Goal: Information Seeking & Learning: Find specific fact

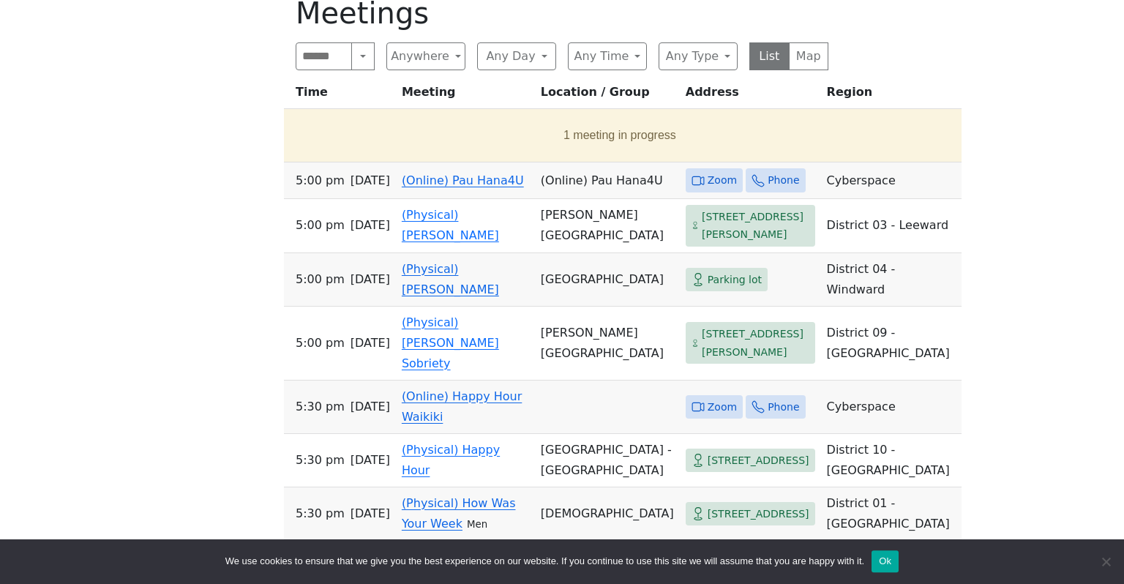
scroll to position [898, 0]
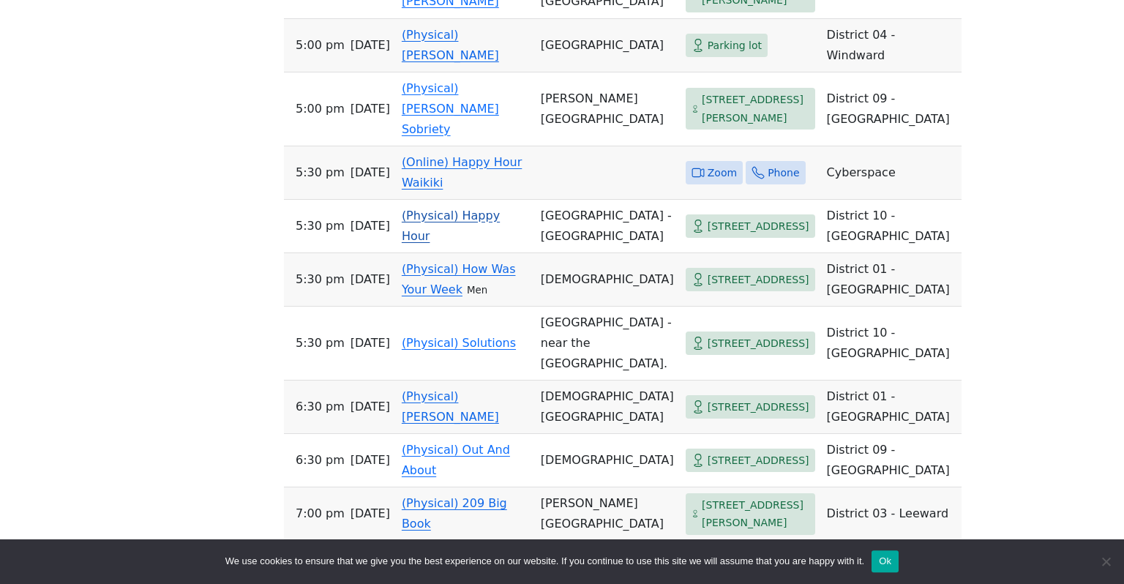
click at [565, 253] on td "[GEOGRAPHIC_DATA] - [GEOGRAPHIC_DATA]" at bounding box center [607, 226] width 145 height 53
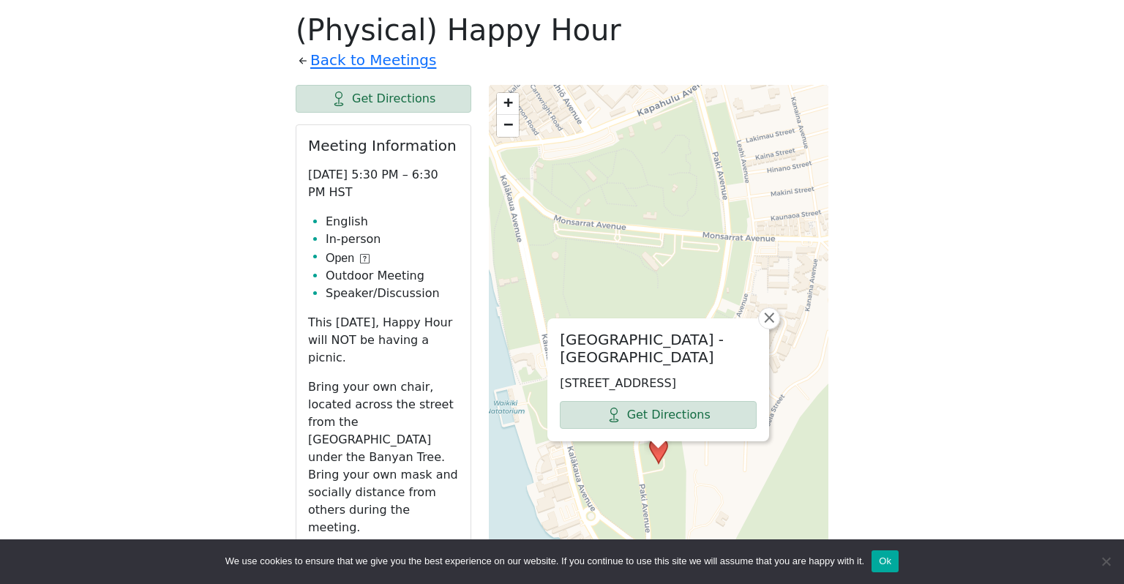
click at [333, 226] on li "English" at bounding box center [392, 222] width 133 height 18
drag, startPoint x: 333, startPoint y: 226, endPoint x: 391, endPoint y: 290, distance: 86.5
click at [391, 290] on ul "English In-person Open Outdoor Meeting Speaker/Discussion" at bounding box center [383, 257] width 151 height 89
click at [391, 290] on li "Speaker/Discussion" at bounding box center [392, 294] width 133 height 18
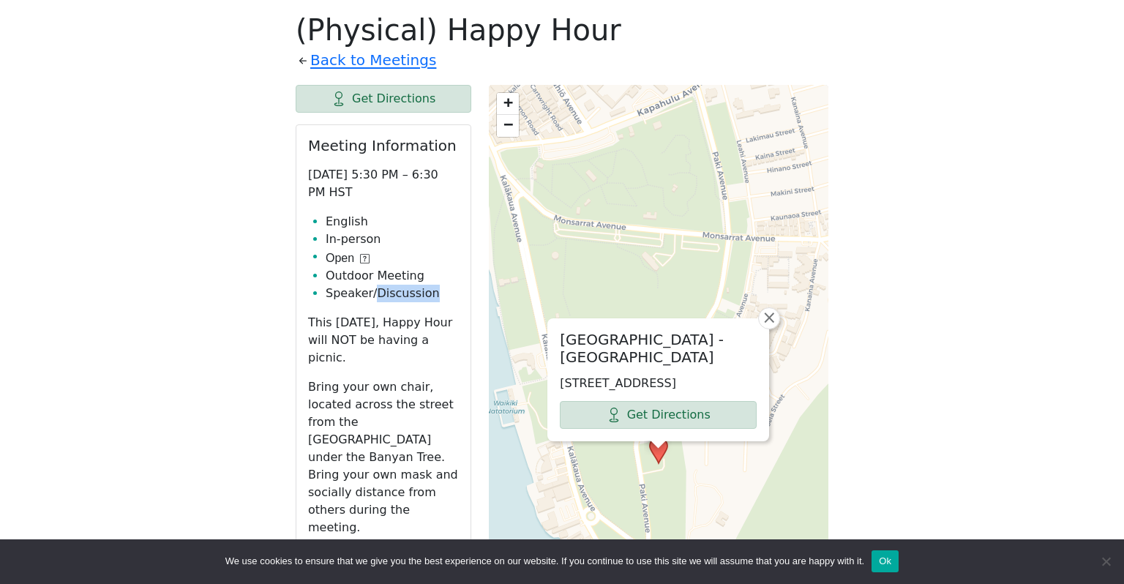
click at [391, 290] on li "Speaker/Discussion" at bounding box center [392, 294] width 133 height 18
drag, startPoint x: 391, startPoint y: 290, endPoint x: 379, endPoint y: 284, distance: 13.4
click at [379, 284] on ul "English In-person Open Outdoor Meeting Speaker/Discussion" at bounding box center [383, 257] width 151 height 89
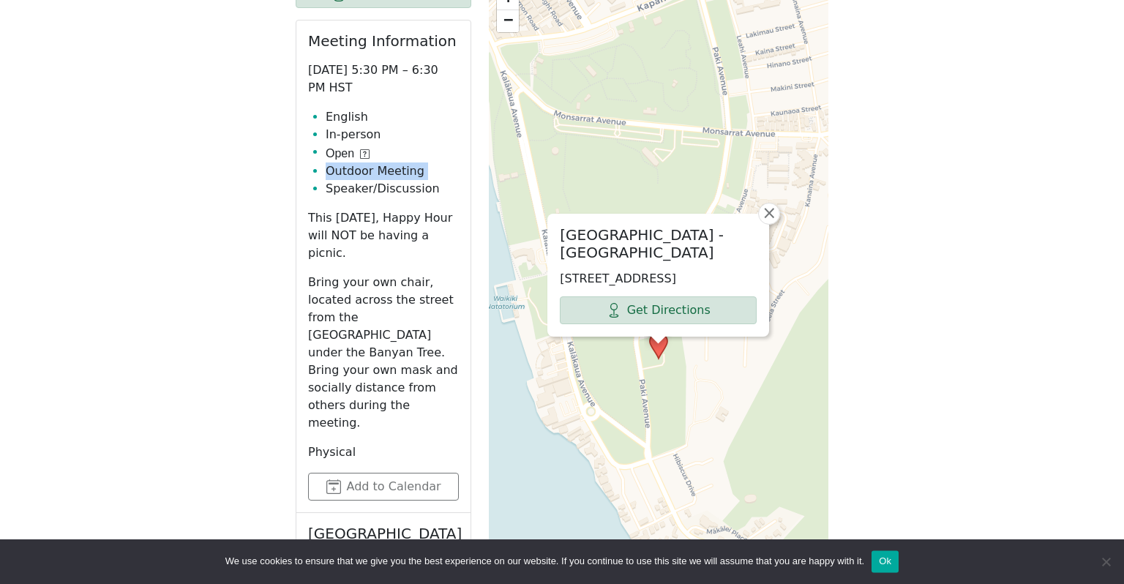
scroll to position [758, 0]
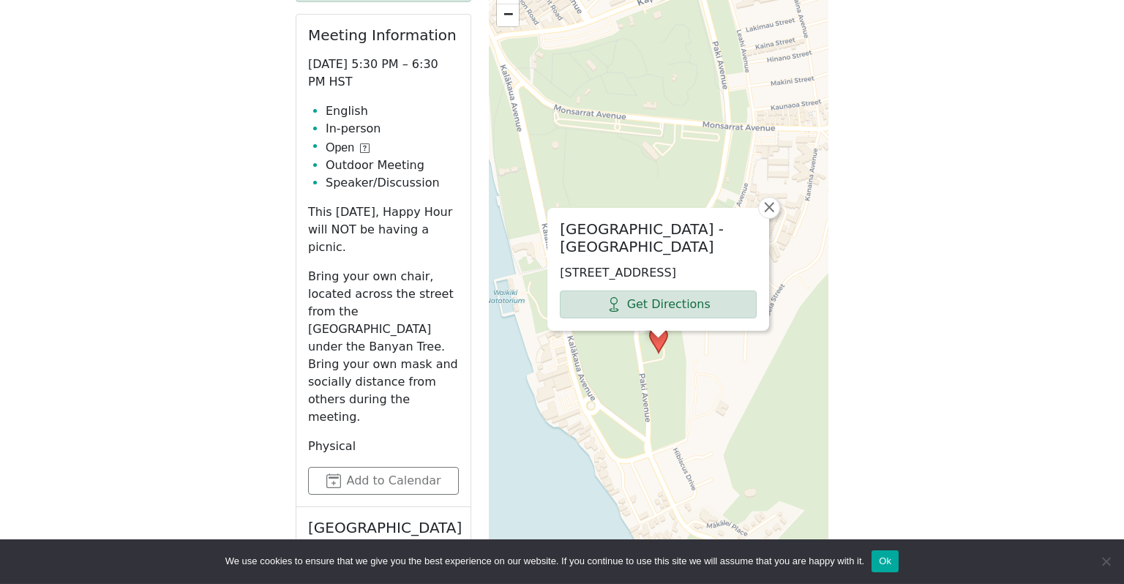
click at [314, 268] on p "Bring your own chair, located across the street from the [GEOGRAPHIC_DATA] unde…" at bounding box center [383, 347] width 151 height 158
drag, startPoint x: 314, startPoint y: 263, endPoint x: 341, endPoint y: 352, distance: 93.3
click at [341, 352] on p "Bring your own chair, located across the street from the [GEOGRAPHIC_DATA] unde…" at bounding box center [383, 347] width 151 height 158
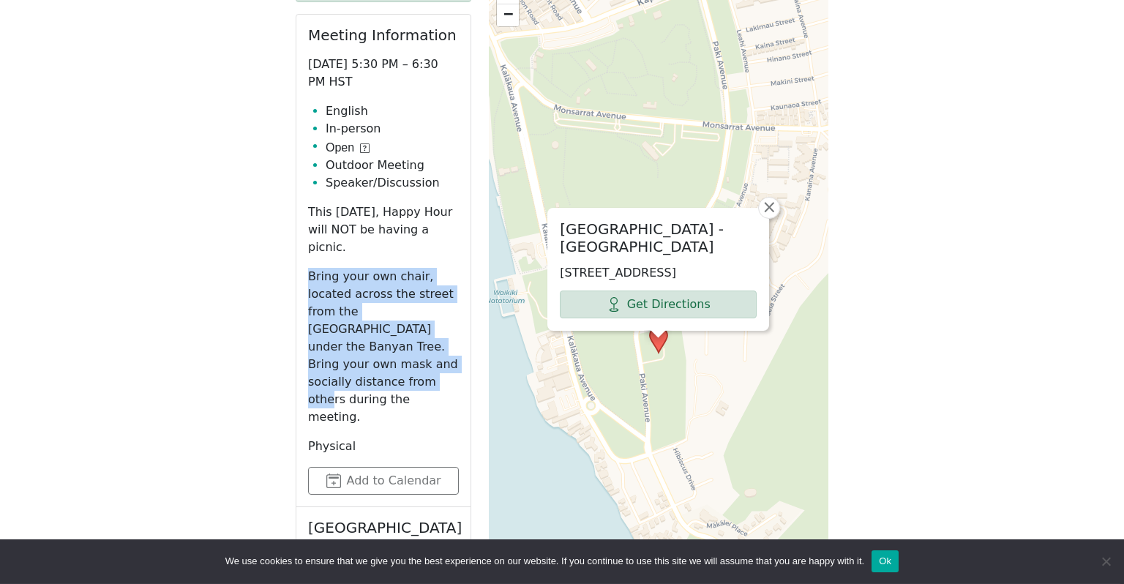
drag, startPoint x: 341, startPoint y: 352, endPoint x: 312, endPoint y: 267, distance: 89.8
click at [312, 268] on p "Bring your own chair, located across the street from the [GEOGRAPHIC_DATA] unde…" at bounding box center [383, 347] width 151 height 158
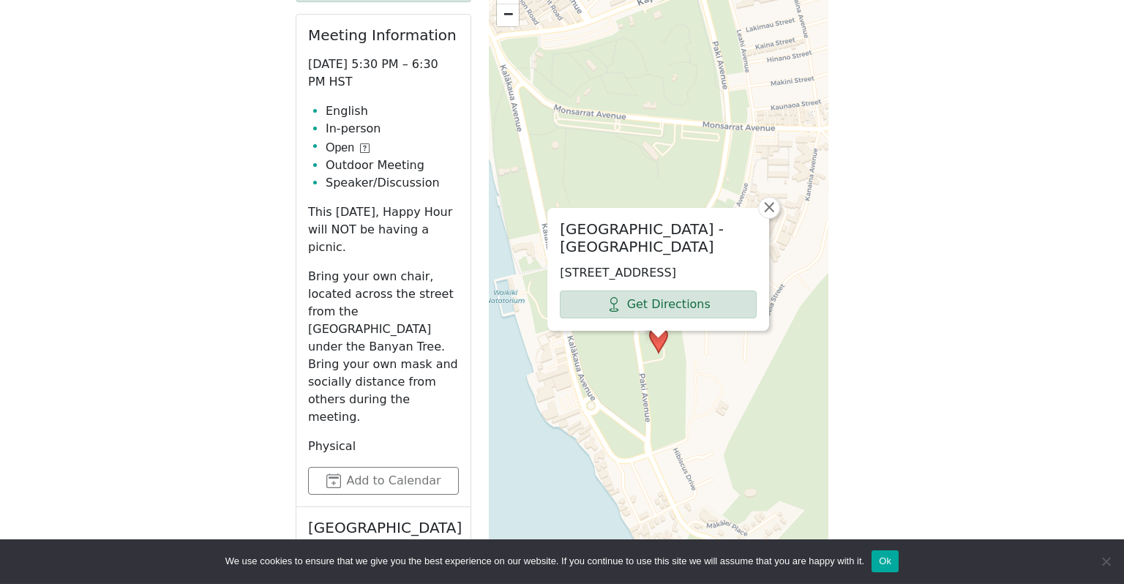
drag, startPoint x: 312, startPoint y: 267, endPoint x: 359, endPoint y: 368, distance: 111.6
click at [359, 368] on p "Bring your own chair, located across the street from the [GEOGRAPHIC_DATA] unde…" at bounding box center [383, 347] width 151 height 158
drag, startPoint x: 359, startPoint y: 368, endPoint x: 326, endPoint y: 252, distance: 120.2
click at [326, 268] on p "Bring your own chair, located across the street from the [GEOGRAPHIC_DATA] unde…" at bounding box center [383, 347] width 151 height 158
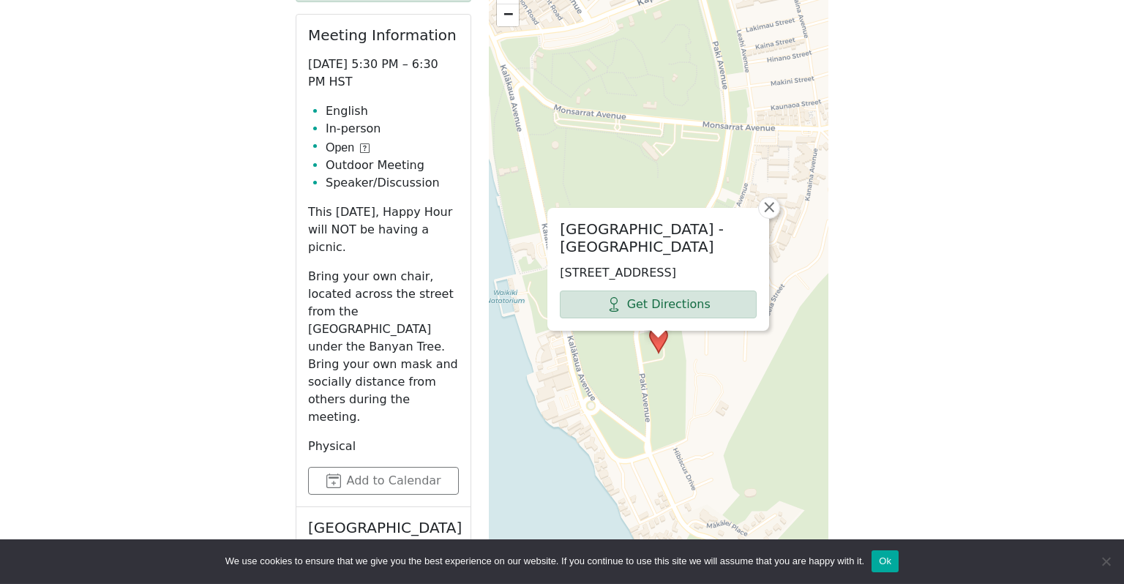
click at [326, 268] on p "Bring your own chair, located across the street from the [GEOGRAPHIC_DATA] unde…" at bounding box center [383, 347] width 151 height 158
drag, startPoint x: 326, startPoint y: 252, endPoint x: 381, endPoint y: 368, distance: 128.0
click at [381, 368] on p "Bring your own chair, located across the street from the [GEOGRAPHIC_DATA] unde…" at bounding box center [383, 347] width 151 height 158
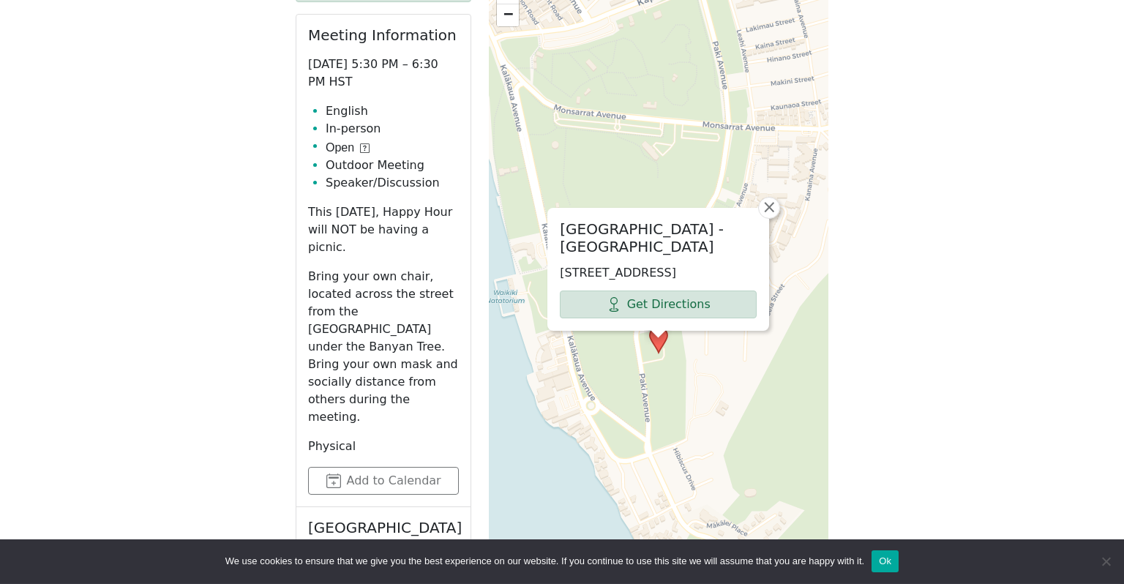
drag, startPoint x: 381, startPoint y: 368, endPoint x: 345, endPoint y: 267, distance: 107.4
click at [345, 268] on p "Bring your own chair, located across the street from the [GEOGRAPHIC_DATA] unde…" at bounding box center [383, 347] width 151 height 158
drag, startPoint x: 345, startPoint y: 267, endPoint x: 368, endPoint y: 370, distance: 105.8
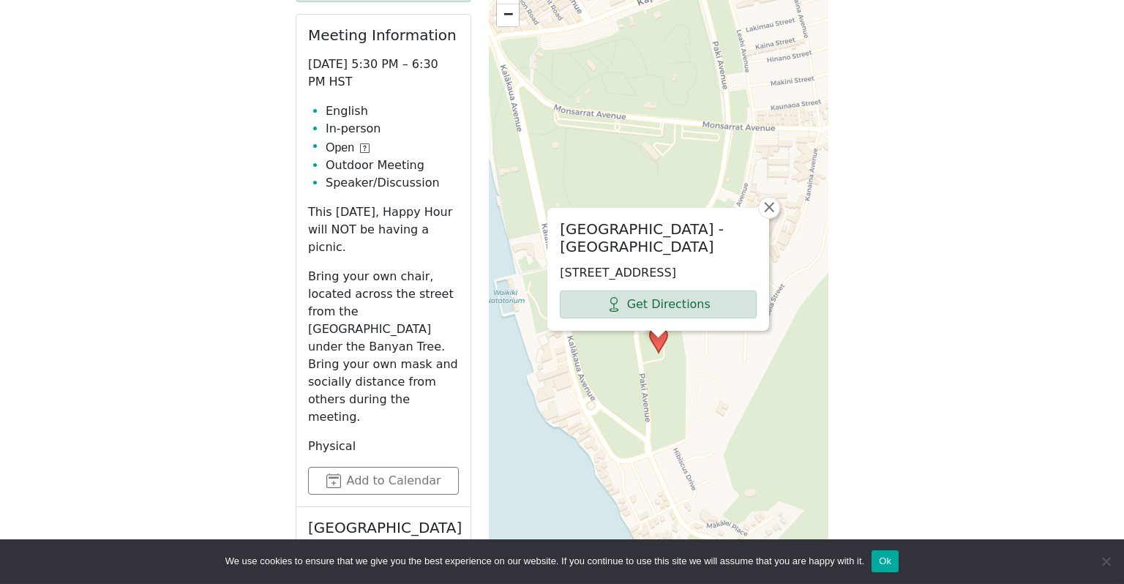
click at [368, 370] on p "Bring your own chair, located across the street from the [GEOGRAPHIC_DATA] unde…" at bounding box center [383, 347] width 151 height 158
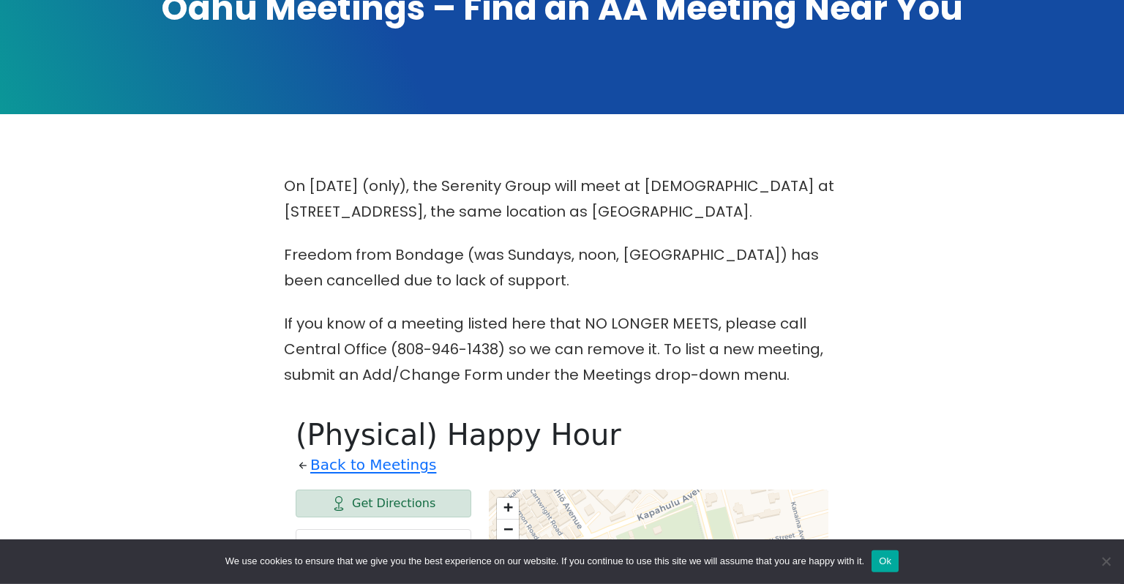
scroll to position [247, 0]
